Goal: Navigation & Orientation: Find specific page/section

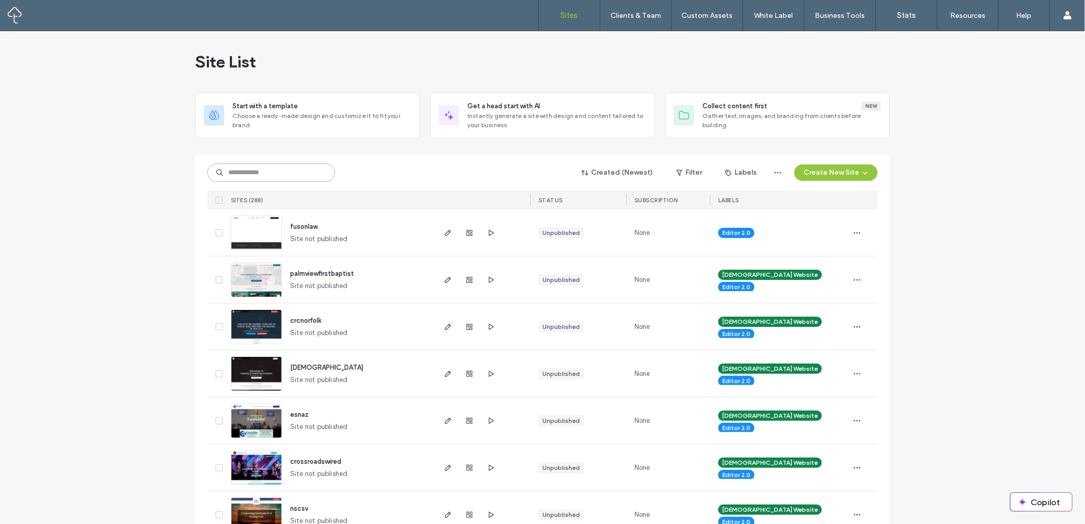
click at [246, 181] on input at bounding box center [271, 173] width 128 height 18
type input "******"
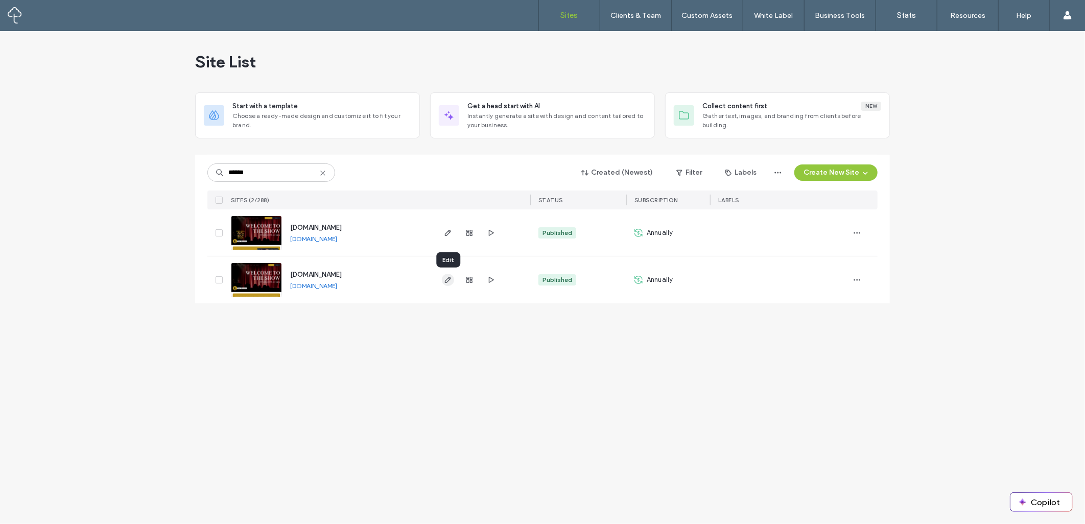
click at [450, 283] on icon "button" at bounding box center [448, 280] width 8 height 8
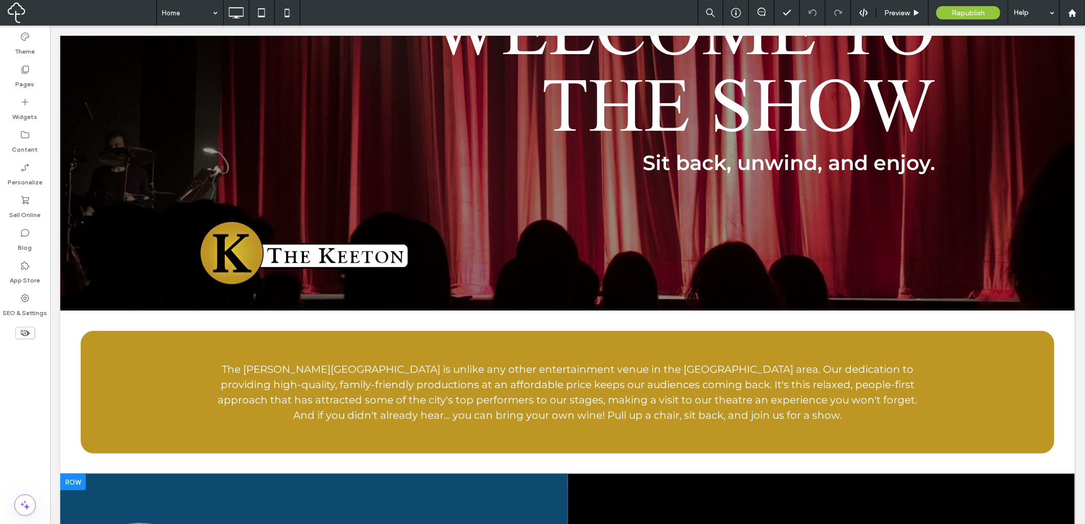
scroll to position [473, 0]
